Goal: Find specific page/section: Find specific page/section

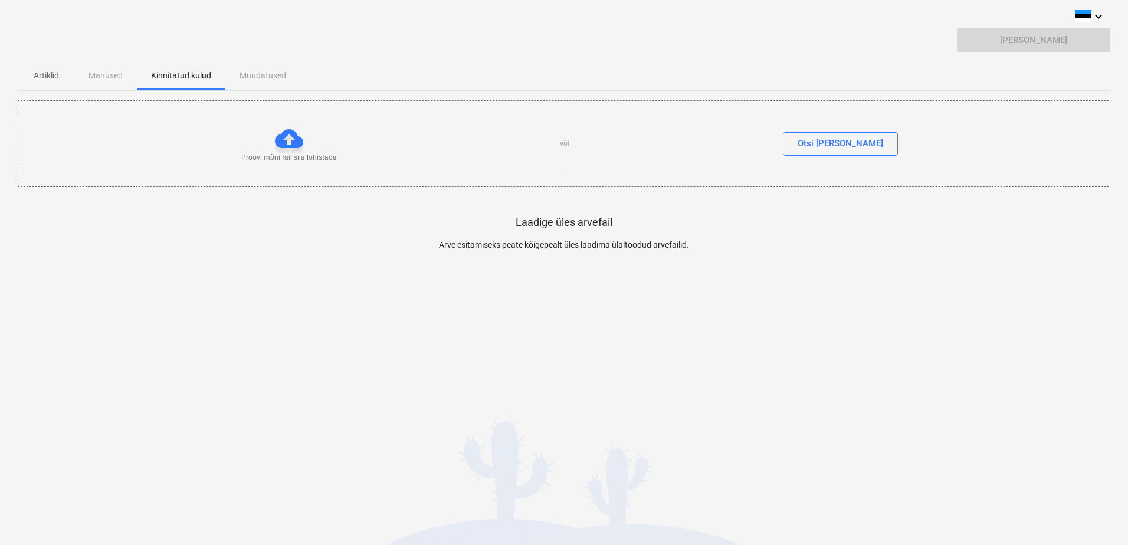
click at [99, 74] on div "Artiklid Manused Kinnitatud kulud Muudatused" at bounding box center [564, 75] width 1092 height 28
click at [841, 142] on div "Otsi [PERSON_NAME]" at bounding box center [840, 143] width 86 height 15
click at [38, 74] on p "Artiklid" at bounding box center [46, 76] width 28 height 12
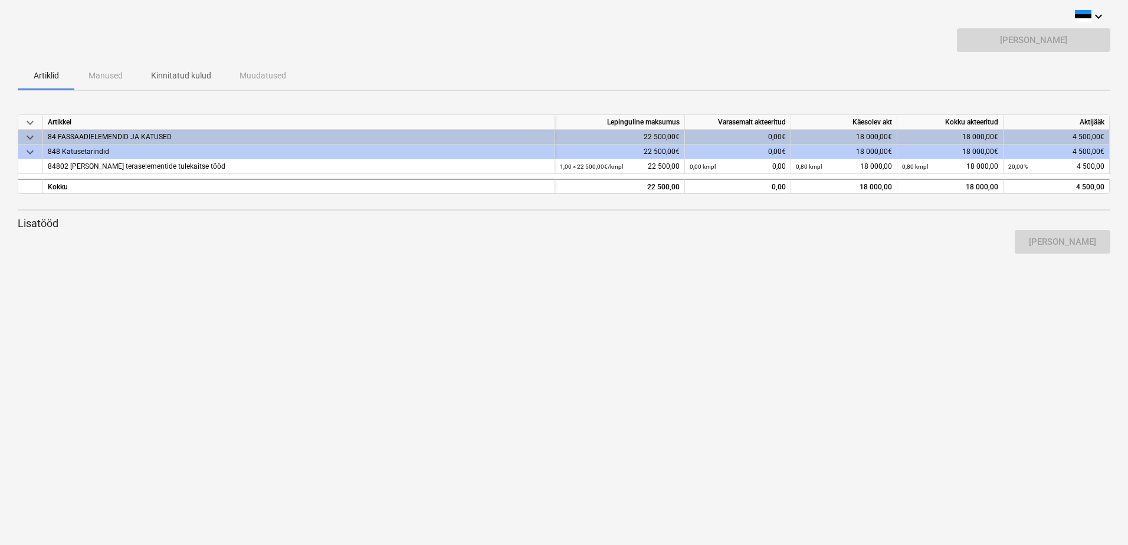
click at [107, 77] on div "Artiklid Manused Kinnitatud kulud Muudatused" at bounding box center [564, 75] width 1092 height 28
click at [182, 79] on p "Kinnitatud kulud" at bounding box center [181, 76] width 60 height 12
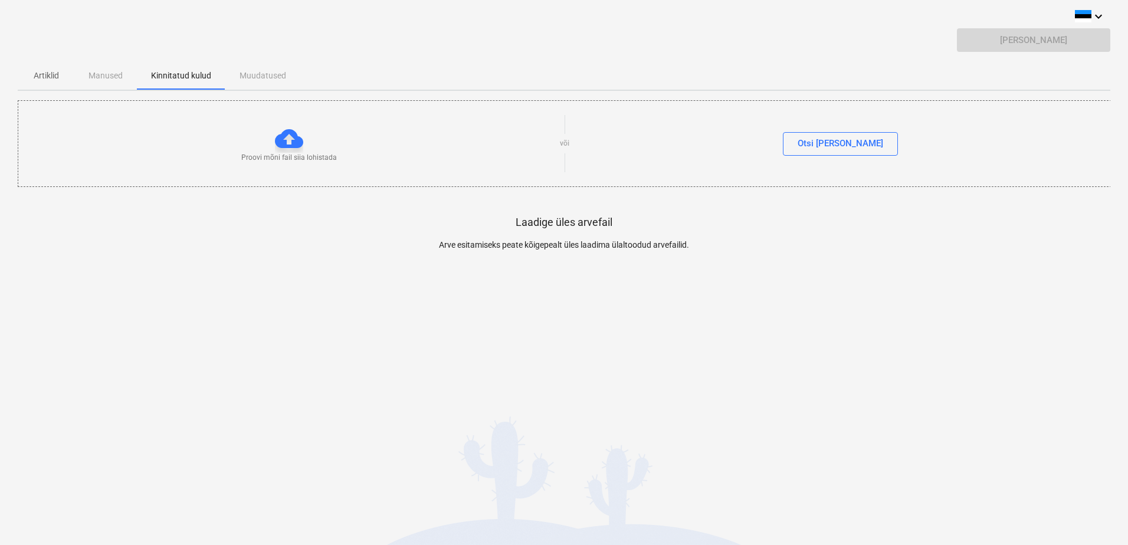
click at [248, 74] on div "Artiklid Manused Kinnitatud kulud Muudatused" at bounding box center [564, 75] width 1092 height 28
click at [848, 146] on div "Otsi [PERSON_NAME]" at bounding box center [840, 143] width 86 height 15
